Goal: Information Seeking & Learning: Learn about a topic

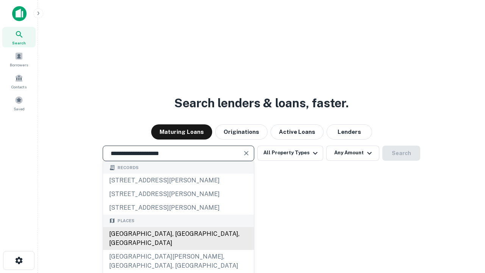
click at [178, 250] on div "Santa Monica, CA, USA" at bounding box center [178, 238] width 151 height 23
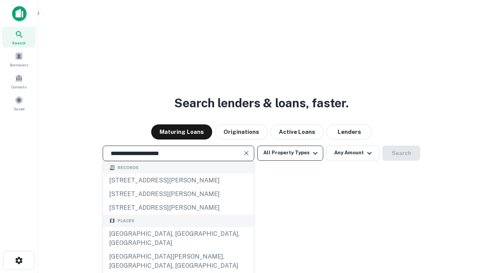
type input "**********"
click at [290, 153] on button "All Property Types" at bounding box center [290, 153] width 66 height 15
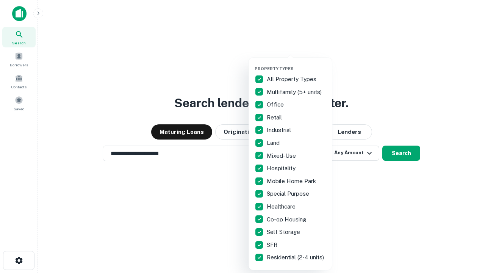
click at [296, 64] on button "button" at bounding box center [296, 64] width 83 height 0
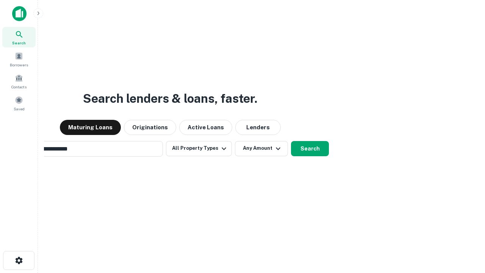
scroll to position [12, 0]
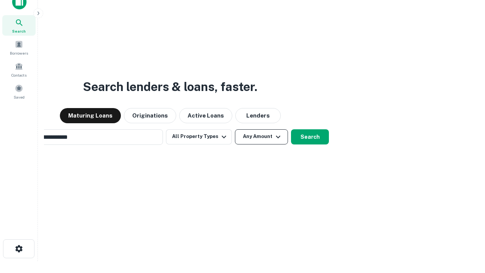
click at [235, 129] on button "Any Amount" at bounding box center [261, 136] width 53 height 15
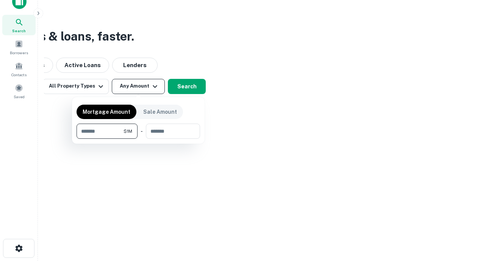
type input "*******"
click at [138, 139] on button "button" at bounding box center [139, 139] width 124 height 0
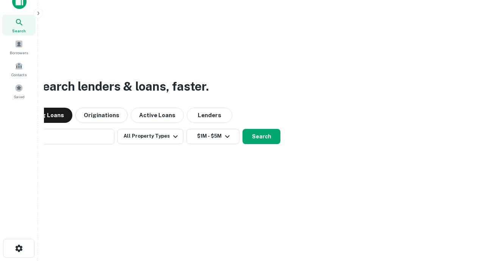
scroll to position [12, 0]
click at [243, 129] on button "Search" at bounding box center [262, 136] width 38 height 15
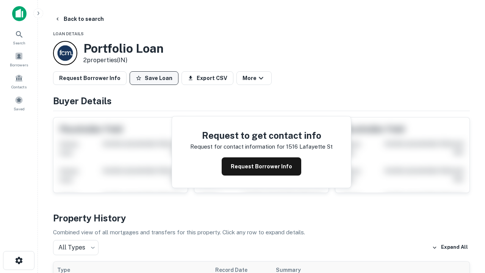
click at [154, 78] on button "Save Loan" at bounding box center [154, 78] width 49 height 14
click at [156, 78] on button "Save Loan" at bounding box center [154, 78] width 49 height 14
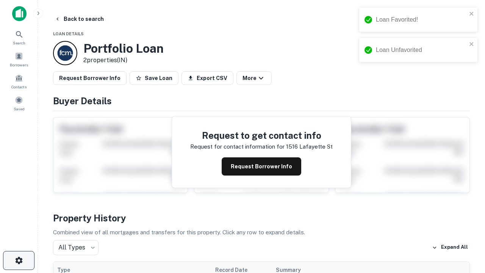
click at [19, 260] on icon "button" at bounding box center [18, 260] width 9 height 9
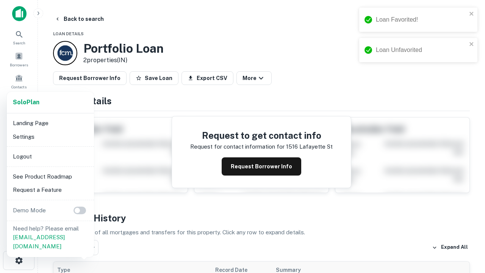
click at [50, 156] on li "Logout" at bounding box center [50, 157] width 81 height 14
